Goal: Task Accomplishment & Management: Manage account settings

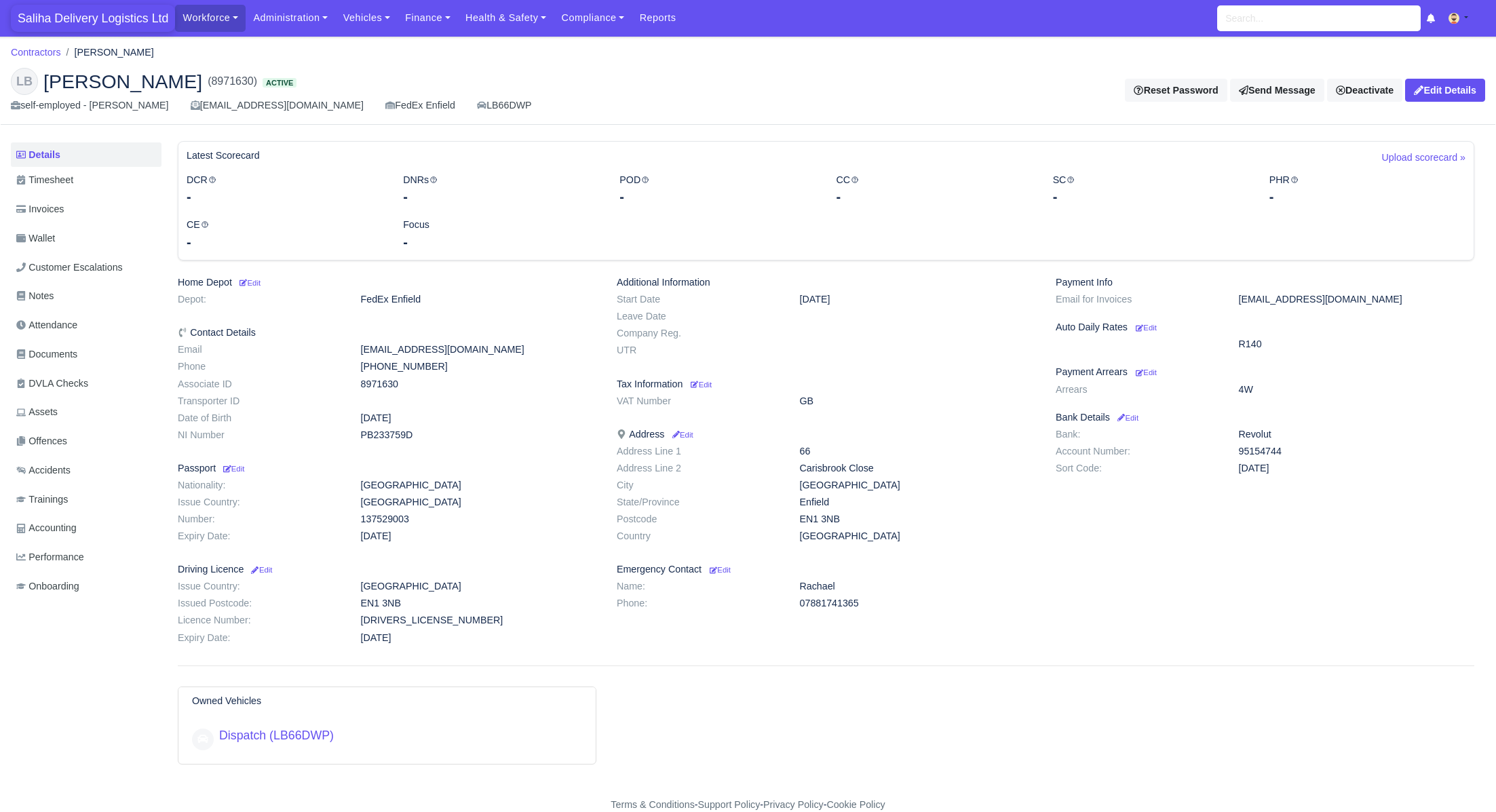
click at [90, 15] on span "Saliha Delivery Logistics Ltd" at bounding box center [93, 18] width 165 height 27
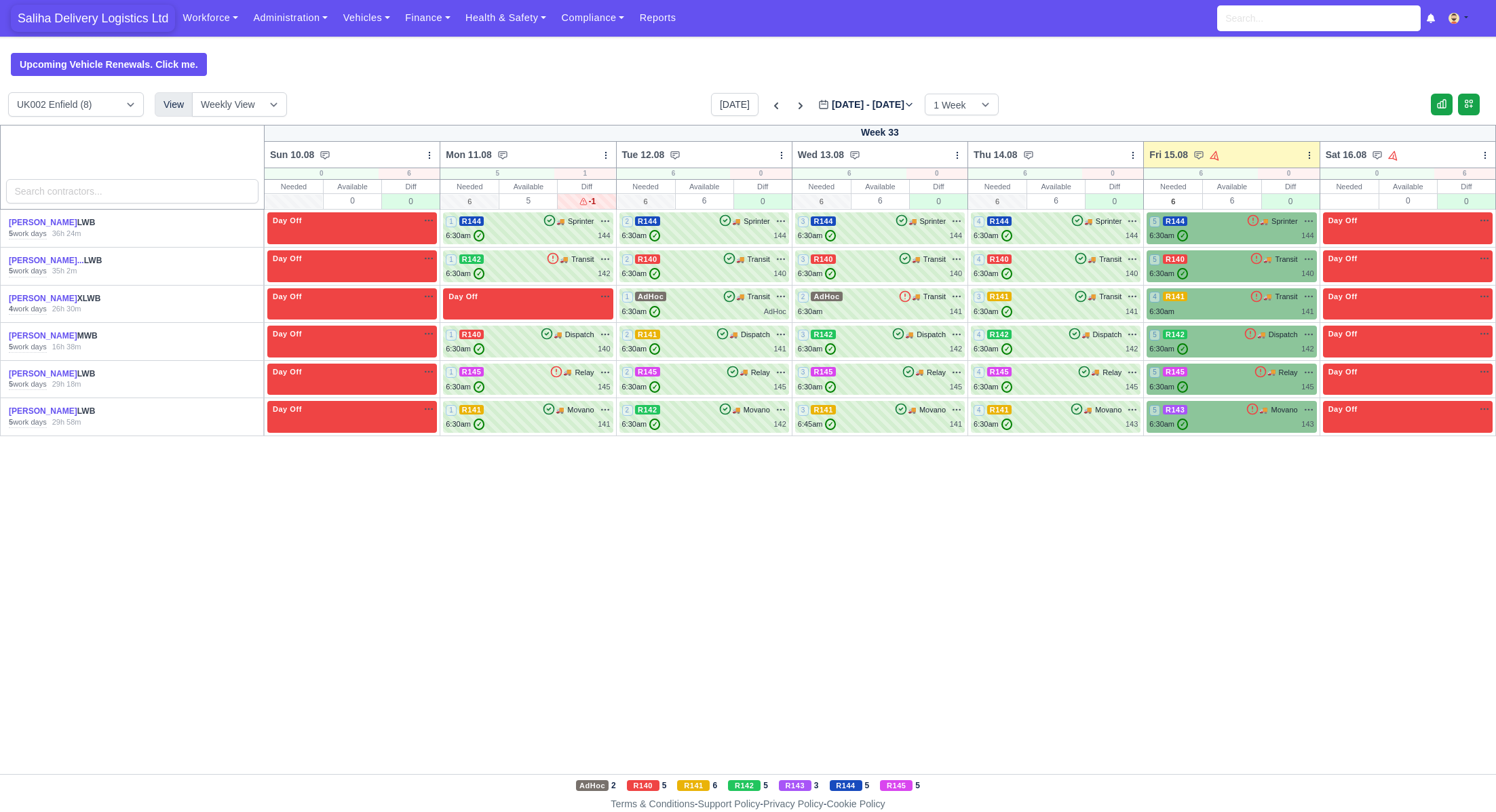
click at [72, 21] on span "Saliha Delivery Logistics Ltd" at bounding box center [93, 18] width 165 height 27
click at [433, 14] on link "Finance" at bounding box center [428, 17] width 61 height 26
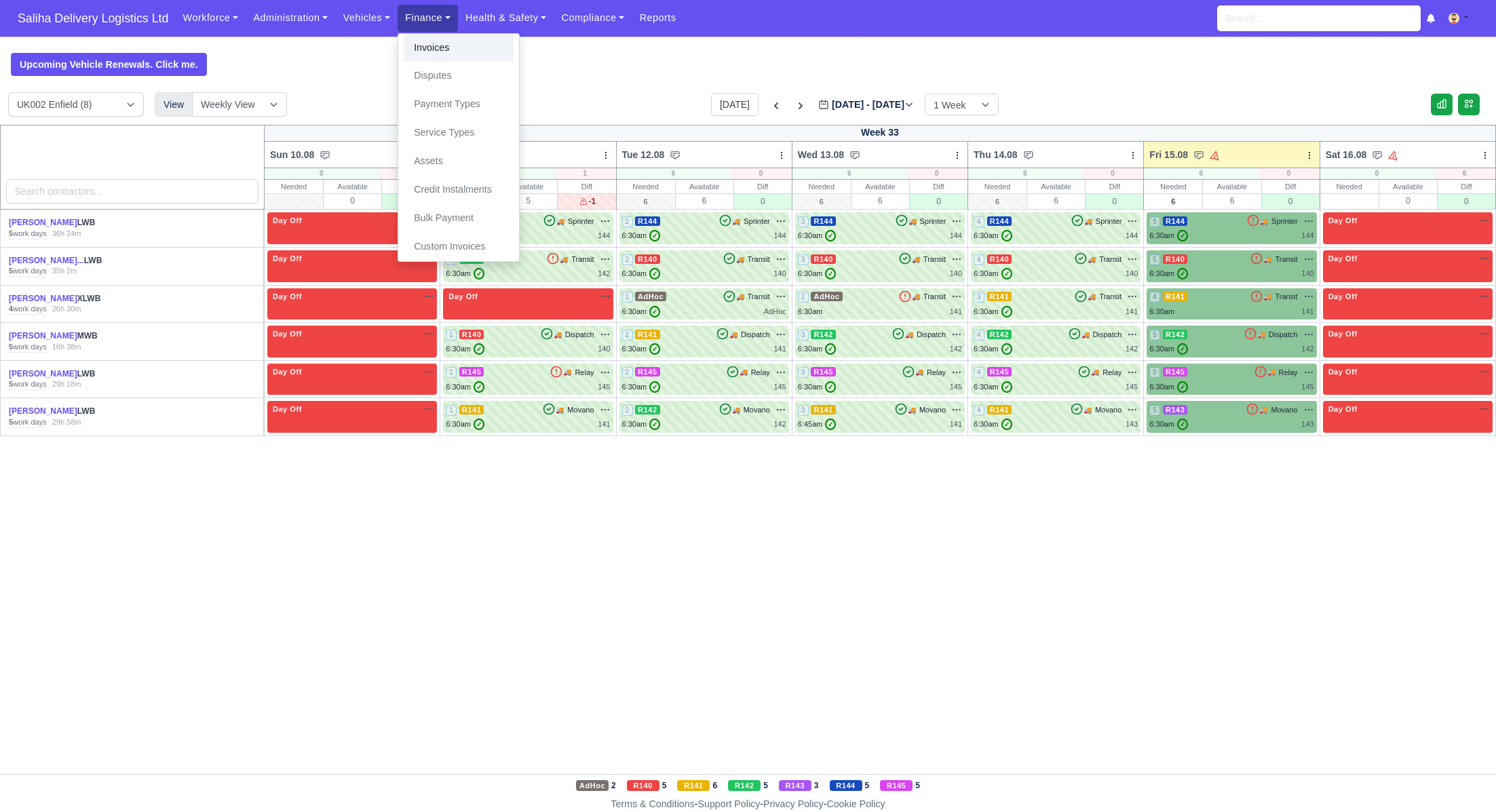
click at [459, 40] on link "Invoices" at bounding box center [459, 49] width 110 height 29
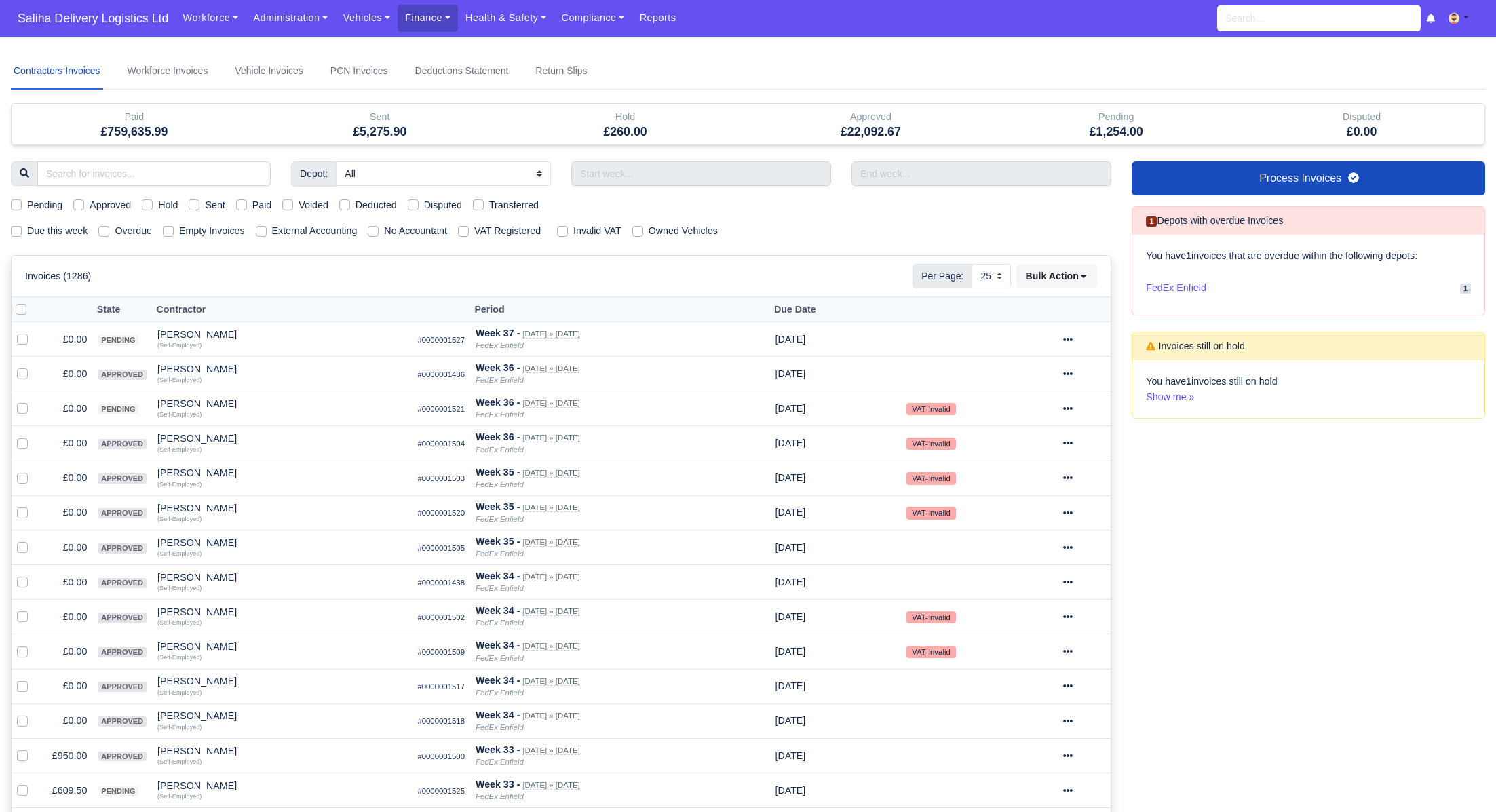
select select "25"
click at [205, 205] on label "Sent" at bounding box center [215, 204] width 20 height 15
click at [193, 205] on input "Sent" at bounding box center [194, 203] width 11 height 11
checkbox input "true"
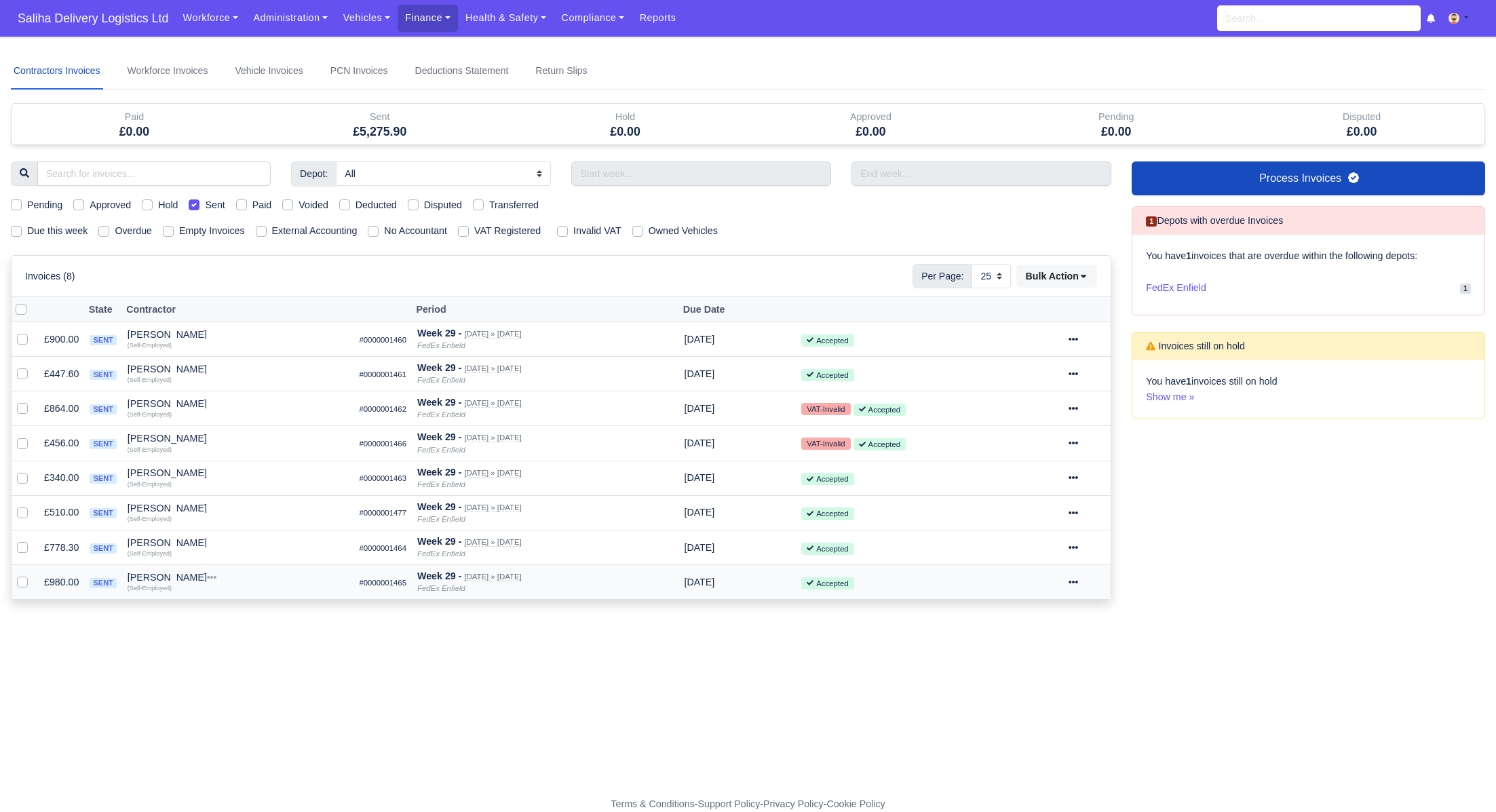
click at [33, 574] on label at bounding box center [33, 574] width 0 height 0
click at [17, 580] on input "checkbox" at bounding box center [23, 580] width 11 height 11
checkbox input "true"
click at [1078, 581] on icon at bounding box center [1073, 581] width 10 height 3
click at [1027, 670] on button "Paid" at bounding box center [1037, 676] width 121 height 21
